Goal: Check status: Check status

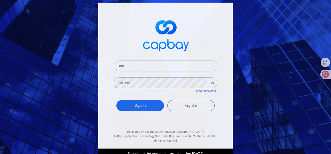
click at [47, 64] on div "Email Email Password Password Forgot password? Sign In Register Regulated by Se…" at bounding box center [165, 77] width 331 height 154
click at [140, 63] on input "Email" at bounding box center [166, 65] width 104 height 11
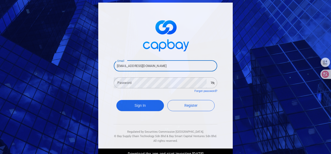
type input "[EMAIL_ADDRESS][DOMAIN_NAME]"
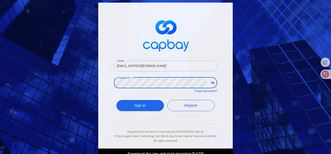
click at [117, 100] on button "Sign In" at bounding box center [141, 105] width 48 height 11
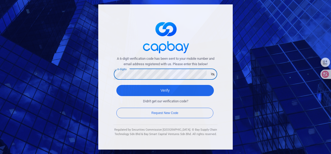
click at [117, 85] on button "Verify" at bounding box center [166, 90] width 98 height 11
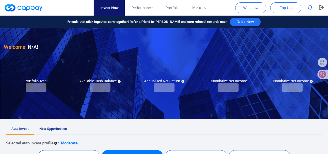
checkbox input "true"
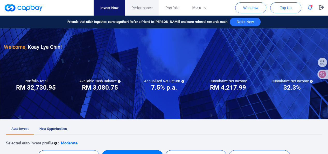
click at [141, 5] on span "Performance" at bounding box center [141, 8] width 21 height 6
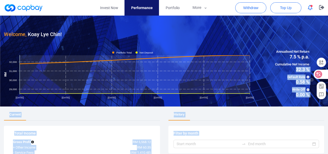
drag, startPoint x: 291, startPoint y: 71, endPoint x: 310, endPoint y: 70, distance: 19.7
click at [298, 78] on span "Default Rate" at bounding box center [292, 76] width 34 height 5
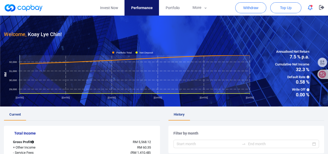
click at [308, 9] on icon "button" at bounding box center [309, 7] width 5 height 5
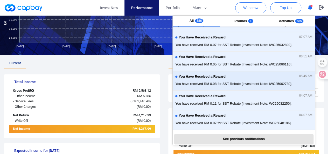
scroll to position [52, 0]
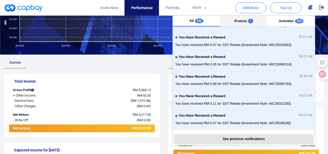
click at [243, 21] on span "Promos" at bounding box center [240, 21] width 12 height 4
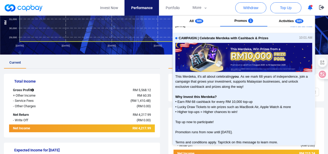
scroll to position [0, 0]
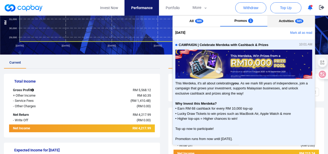
click at [288, 23] on button "Activities 585" at bounding box center [290, 21] width 47 height 11
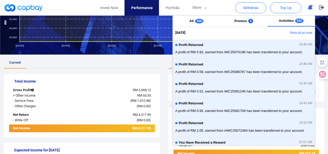
click at [145, 68] on ul "Current" at bounding box center [82, 62] width 156 height 11
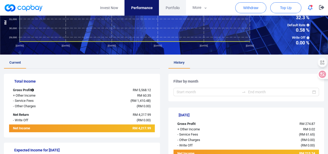
click at [175, 8] on span "Portfolio" at bounding box center [172, 8] width 14 height 6
